Goal: Go to known website: Access a specific website the user already knows

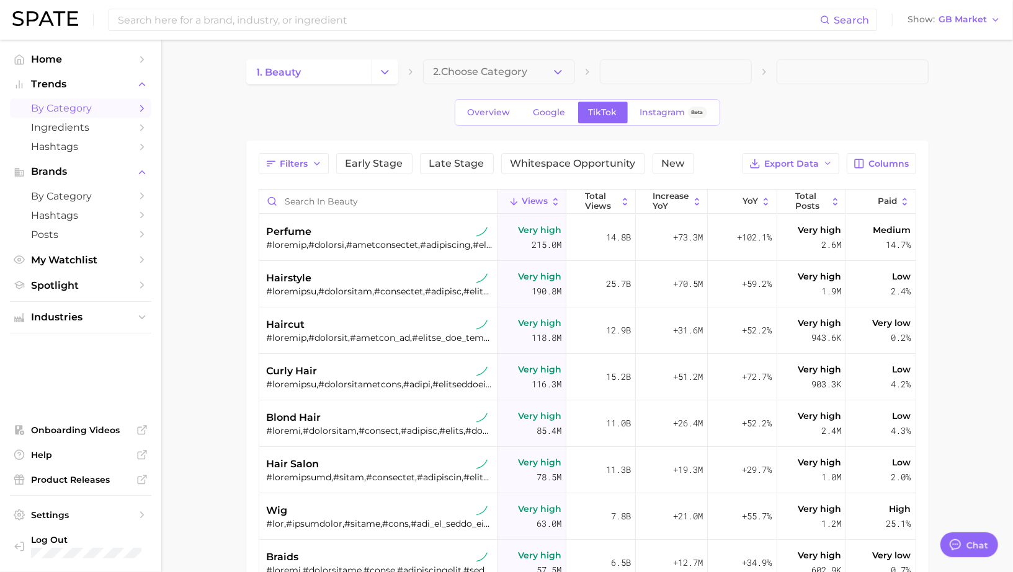
scroll to position [1201, 0]
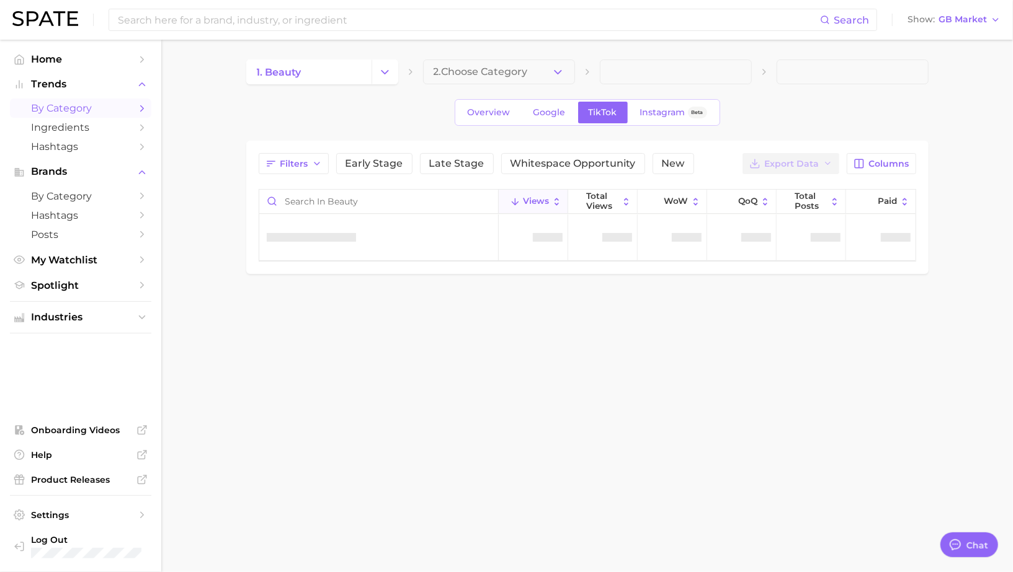
scroll to position [1201, 0]
type textarea "x"
